Goal: Information Seeking & Learning: Learn about a topic

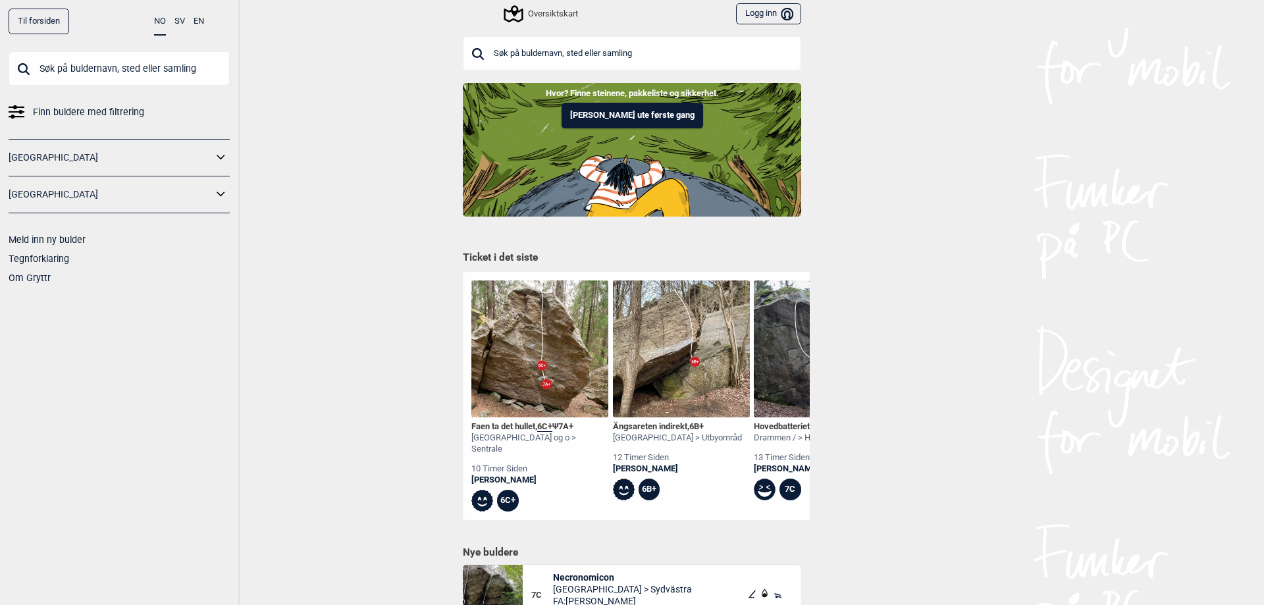
click at [577, 50] on input "text" at bounding box center [632, 53] width 338 height 34
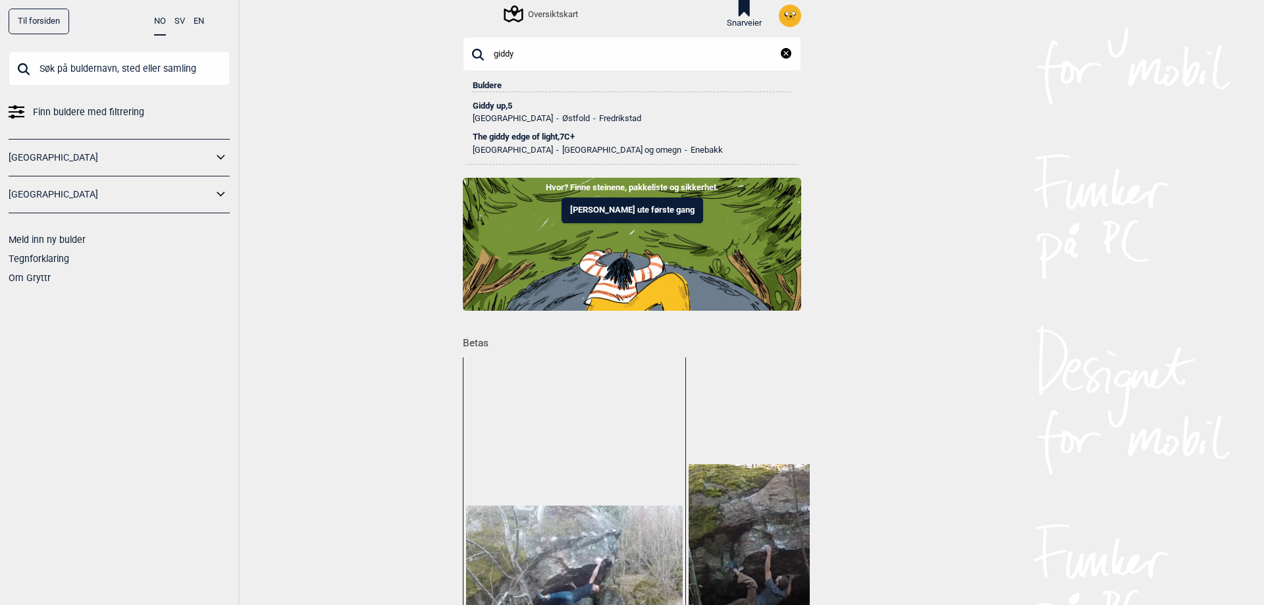
type input "giddy"
click at [515, 134] on div "The giddy edge of light , 7C+" at bounding box center [632, 136] width 319 height 9
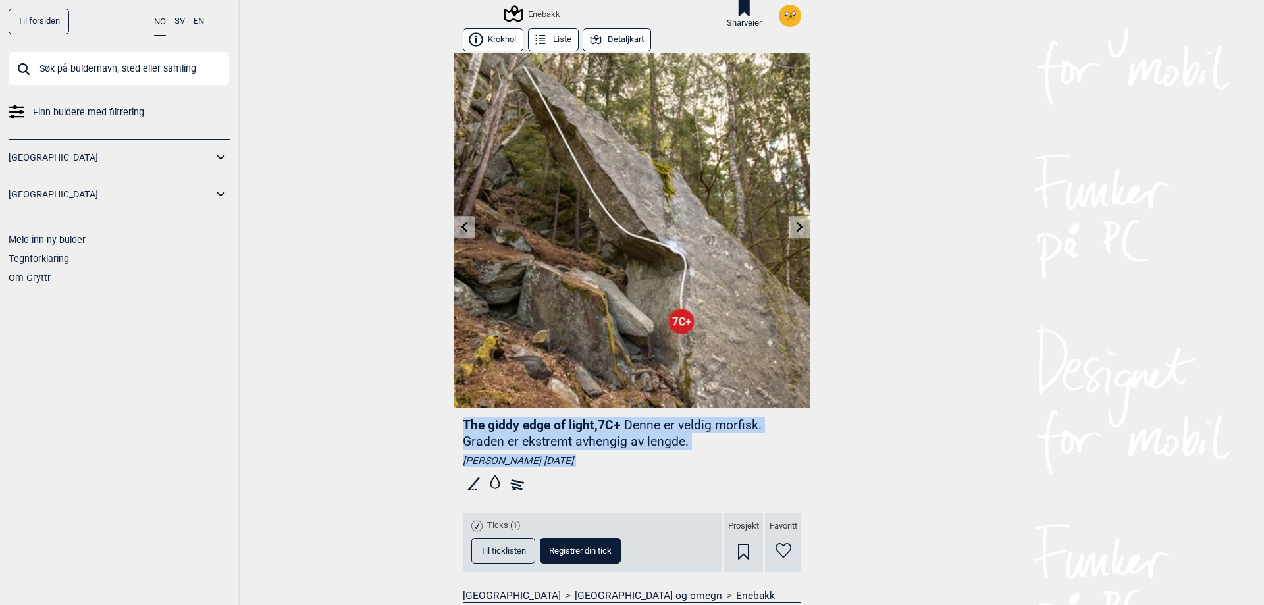
drag, startPoint x: 670, startPoint y: 473, endPoint x: 388, endPoint y: 425, distance: 285.3
click at [395, 425] on div "Til forsiden NO SV EN Finn buldere med filtrering [GEOGRAPHIC_DATA] [GEOGRAPHIC…" at bounding box center [632, 302] width 1264 height 605
click at [384, 425] on div "Til forsiden NO SV EN Finn buldere med filtrering [GEOGRAPHIC_DATA] [GEOGRAPHIC…" at bounding box center [632, 302] width 1264 height 605
click at [384, 423] on div "Til forsiden NO SV EN Finn buldere med filtrering [GEOGRAPHIC_DATA] [GEOGRAPHIC…" at bounding box center [632, 302] width 1264 height 605
drag, startPoint x: 481, startPoint y: 431, endPoint x: 674, endPoint y: 478, distance: 198.5
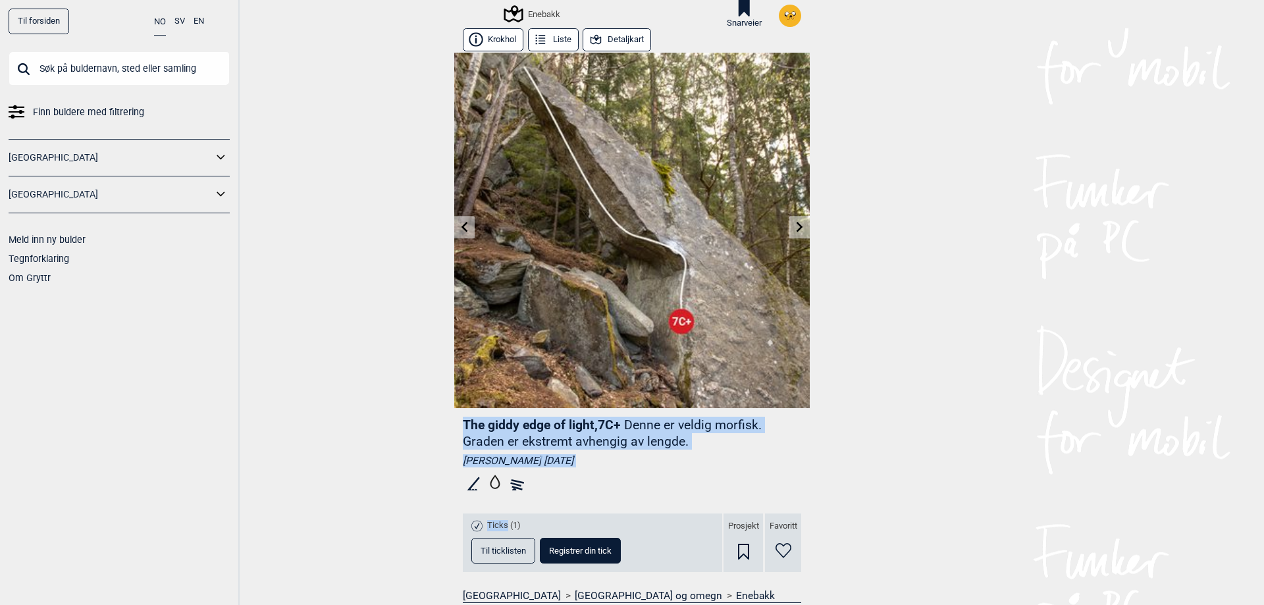
click at [674, 478] on div "Til forsiden NO SV EN Finn buldere med filtrering [GEOGRAPHIC_DATA] [GEOGRAPHIC…" at bounding box center [632, 302] width 1264 height 605
click at [674, 478] on div at bounding box center [632, 484] width 338 height 24
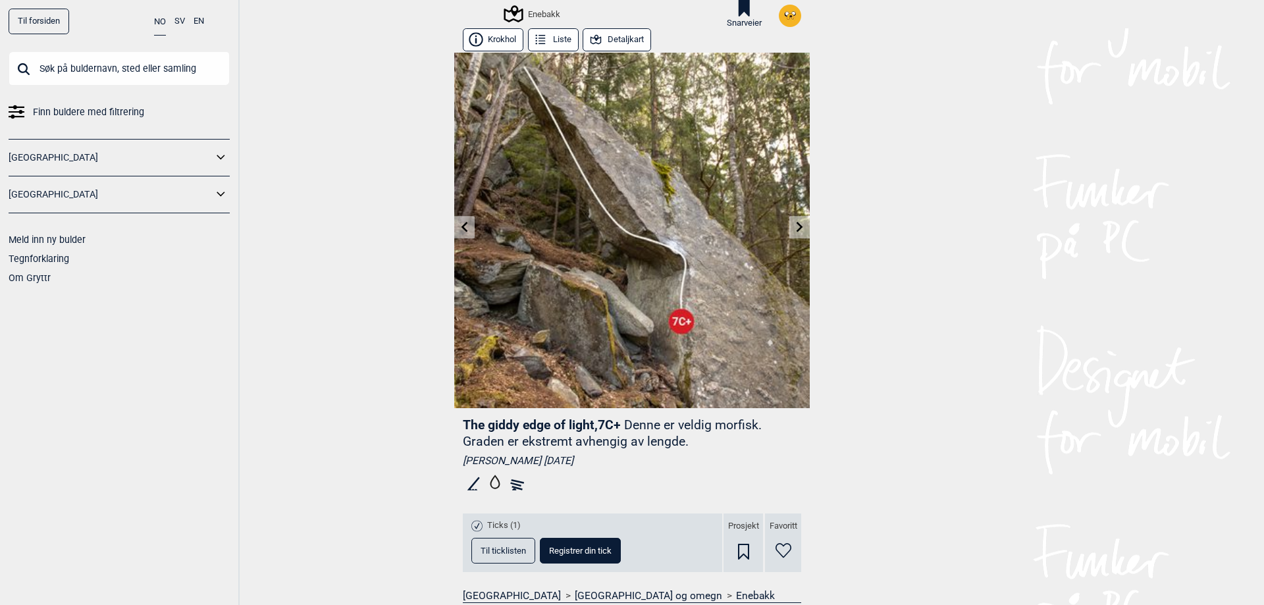
drag, startPoint x: 733, startPoint y: 462, endPoint x: 436, endPoint y: 436, distance: 298.0
click at [436, 436] on div "Til forsiden NO SV EN Finn buldere med filtrering [GEOGRAPHIC_DATA] [GEOGRAPHIC…" at bounding box center [632, 302] width 1264 height 605
click at [436, 435] on div "Til forsiden NO SV EN Finn buldere med filtrering [GEOGRAPHIC_DATA] [GEOGRAPHIC…" at bounding box center [632, 302] width 1264 height 605
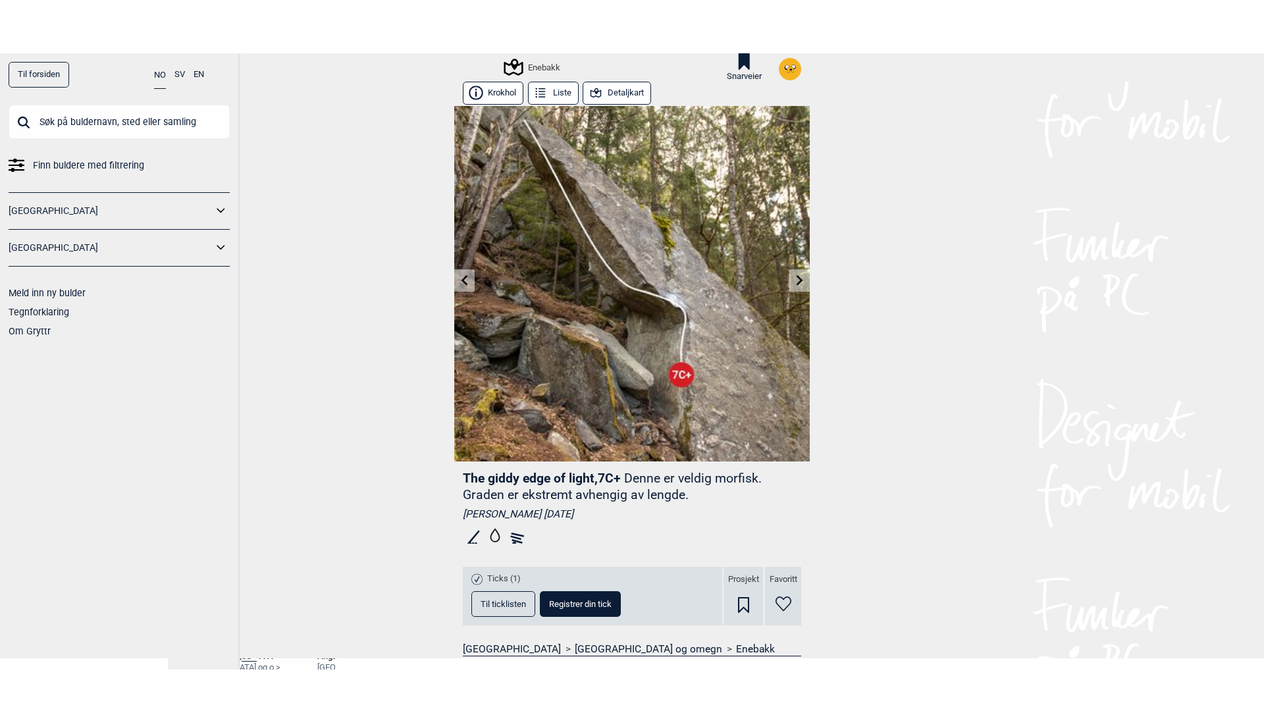
scroll to position [527, 0]
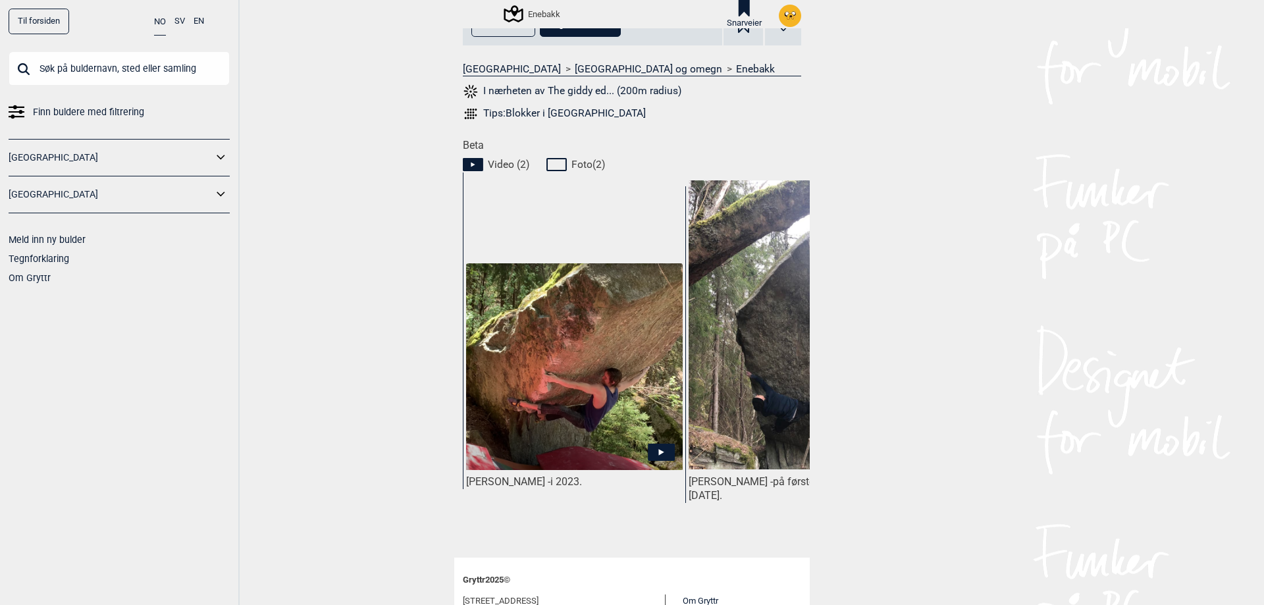
click at [537, 437] on img at bounding box center [574, 366] width 217 height 207
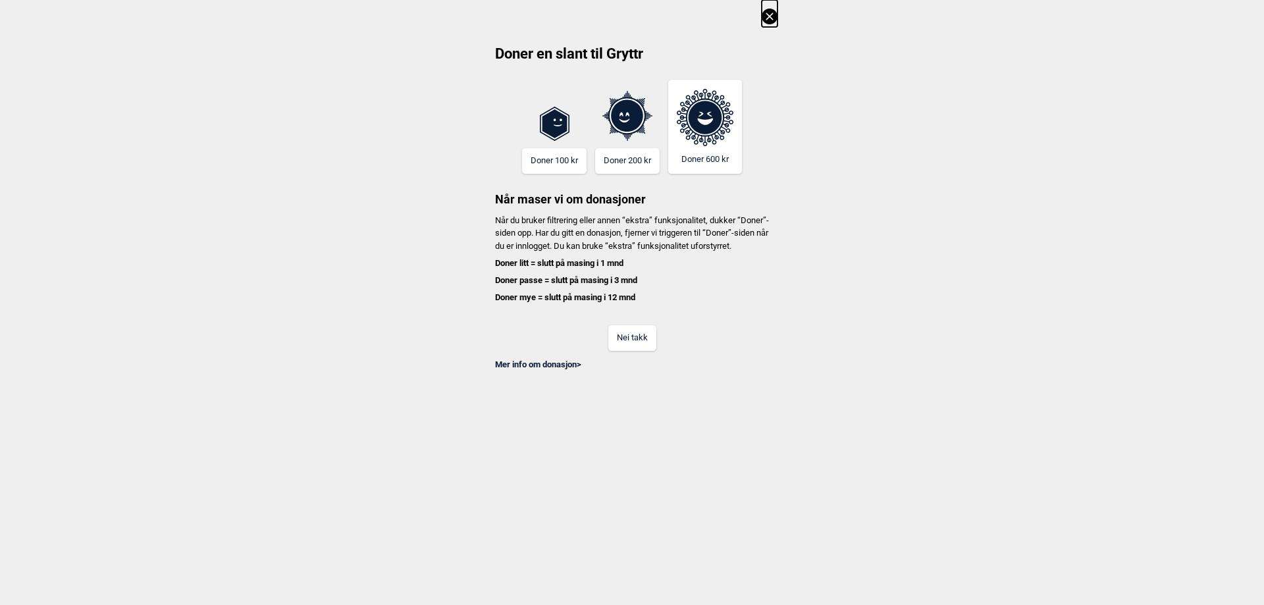
click at [628, 330] on button "Nei takk" at bounding box center [632, 338] width 48 height 26
